Goal: Task Accomplishment & Management: Manage account settings

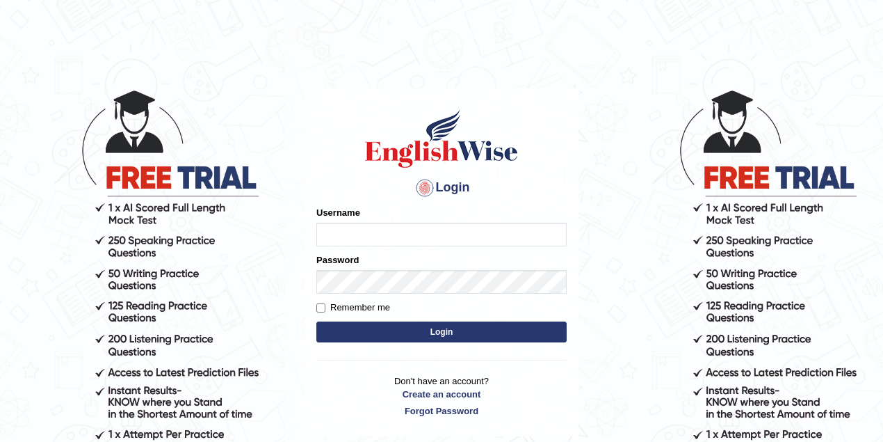
type input "maitree_parramatta"
click at [433, 331] on button "Login" at bounding box center [441, 331] width 250 height 21
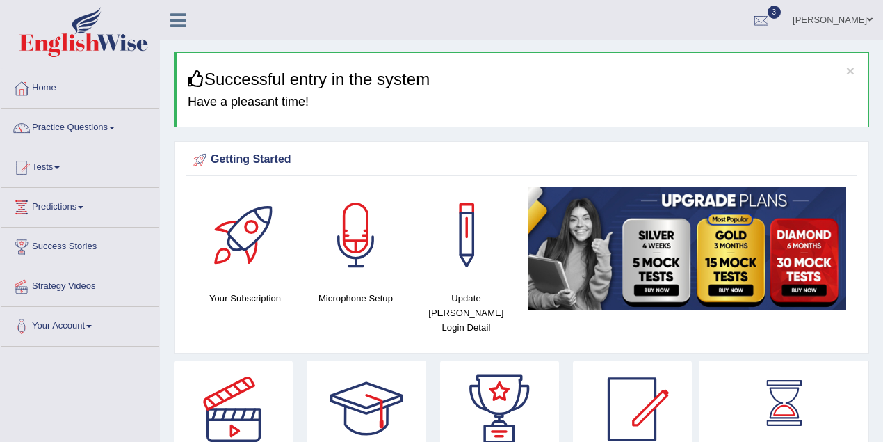
click at [857, 20] on link "Maitree Dhyani" at bounding box center [832, 18] width 101 height 36
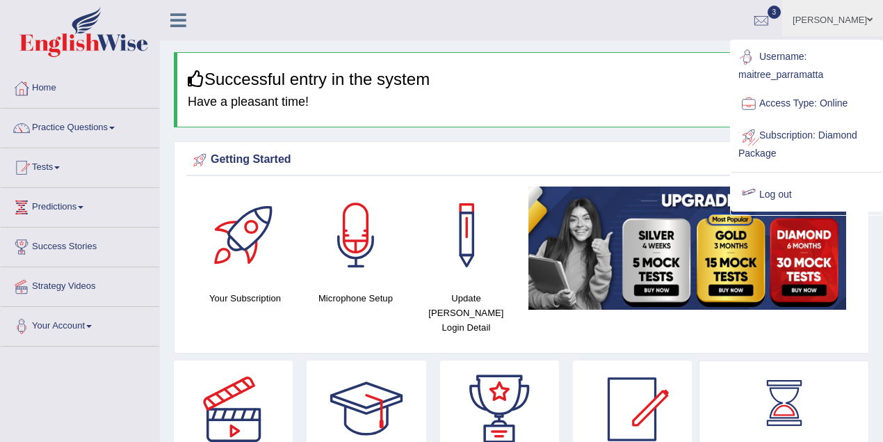
click at [768, 193] on link "Log out" at bounding box center [807, 195] width 150 height 32
